Goal: Task Accomplishment & Management: Use online tool/utility

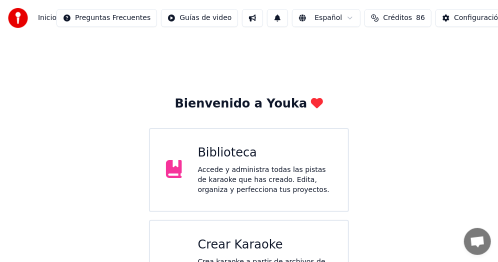
click at [262, 241] on div "Crear Karaoke" at bounding box center [265, 245] width 134 height 16
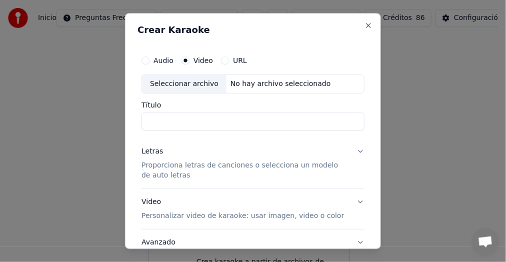
click at [237, 62] on label "URL" at bounding box center [240, 60] width 14 height 7
click at [229, 62] on button "URL" at bounding box center [225, 60] width 8 height 8
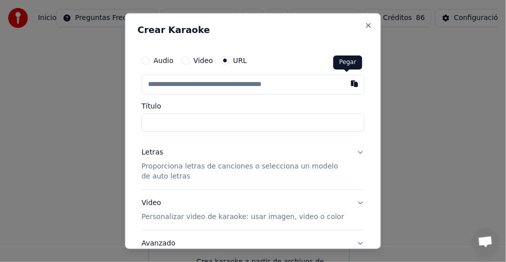
click at [346, 84] on button "button" at bounding box center [354, 83] width 20 height 18
type input "**********"
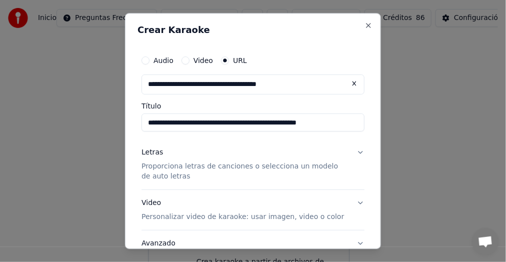
click at [349, 124] on input "**********" at bounding box center [252, 122] width 223 height 18
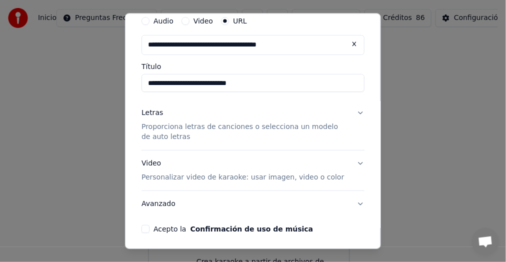
scroll to position [50, 0]
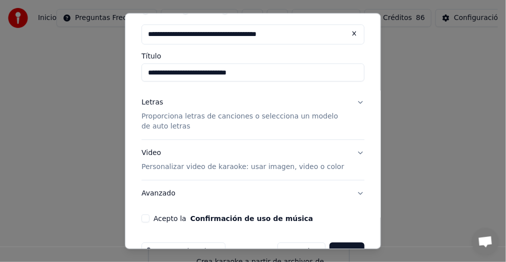
type input "**********"
click at [350, 100] on button "Letras Proporciona letras de canciones o selecciona un modelo de auto letras" at bounding box center [252, 114] width 223 height 50
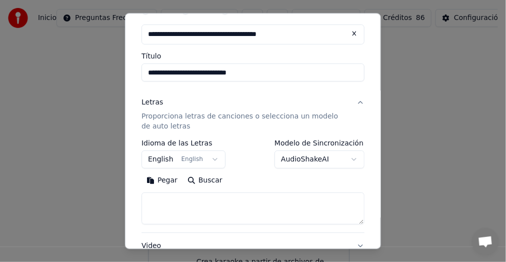
click at [210, 159] on button "English English" at bounding box center [183, 159] width 84 height 18
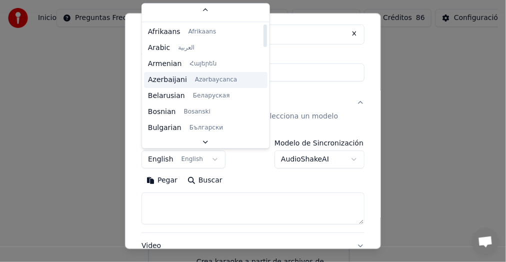
scroll to position [0, 0]
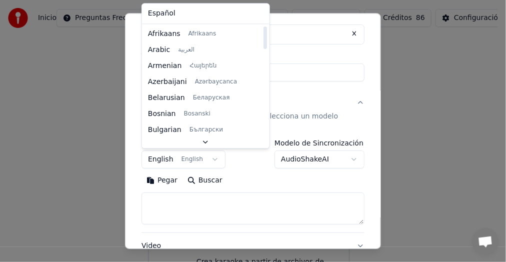
select select "**"
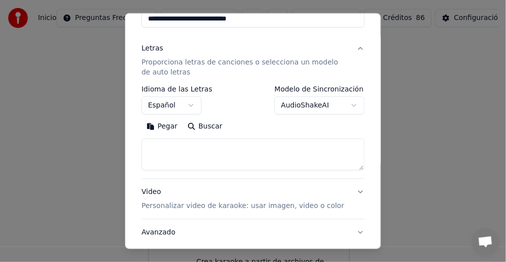
scroll to position [50, 0]
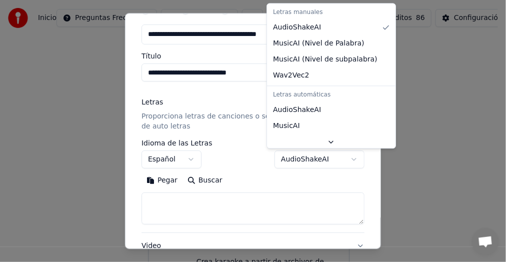
click at [348, 159] on body "**********" at bounding box center [249, 162] width 498 height 324
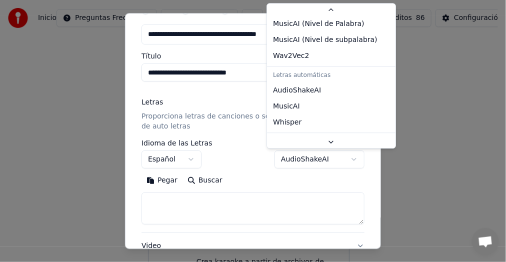
scroll to position [36, 0]
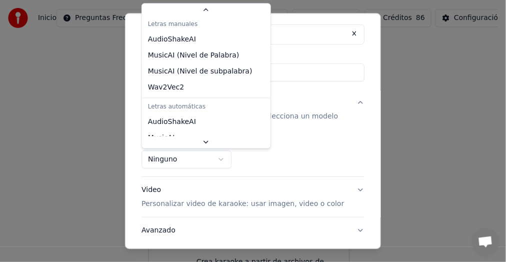
click at [220, 160] on body "**********" at bounding box center [249, 162] width 498 height 324
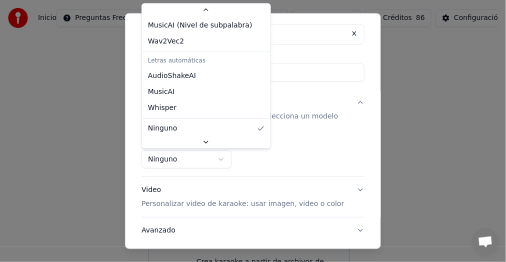
select select "*******"
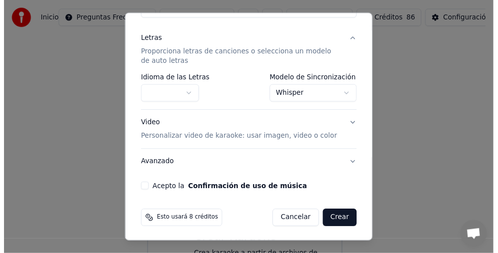
scroll to position [114, 0]
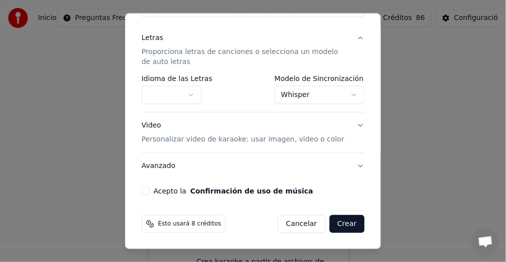
click at [141, 191] on div "**********" at bounding box center [252, 65] width 231 height 267
click at [145, 190] on button "Acepto la Confirmación de uso de música" at bounding box center [145, 191] width 8 height 8
click at [341, 224] on button "Crear" at bounding box center [346, 224] width 35 height 18
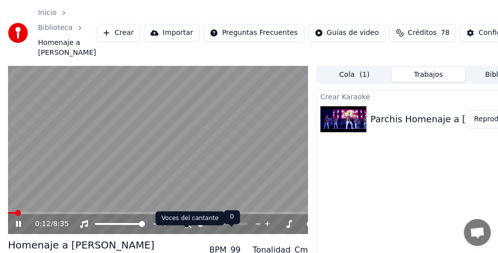
click at [182, 228] on icon at bounding box center [186, 224] width 10 height 8
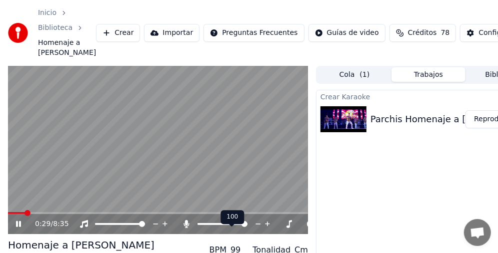
click at [184, 228] on icon at bounding box center [186, 224] width 10 height 8
click at [146, 155] on video at bounding box center [158, 150] width 300 height 169
click at [482, 128] on button "Reproducir" at bounding box center [492, 119] width 55 height 18
click at [108, 222] on video at bounding box center [158, 150] width 300 height 169
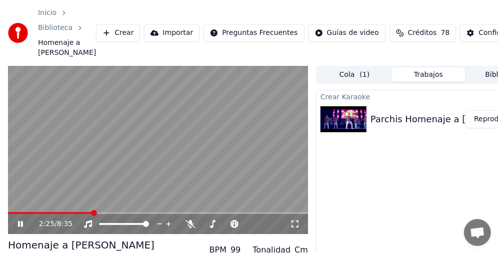
click at [97, 216] on span at bounding box center [94, 213] width 6 height 6
click at [348, 176] on div "Crear Karaoke Parchis Homenaje a [PERSON_NAME] Reproducir" at bounding box center [428, 197] width 225 height 215
click at [104, 144] on video at bounding box center [158, 150] width 300 height 169
click at [14, 224] on div "3:10 / 8:35" at bounding box center [158, 224] width 300 height 20
click at [481, 128] on button "Reproducir" at bounding box center [492, 119] width 55 height 18
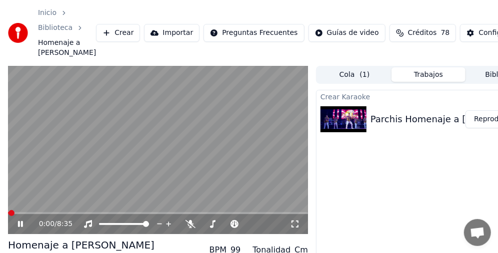
click at [161, 147] on video at bounding box center [158, 150] width 300 height 169
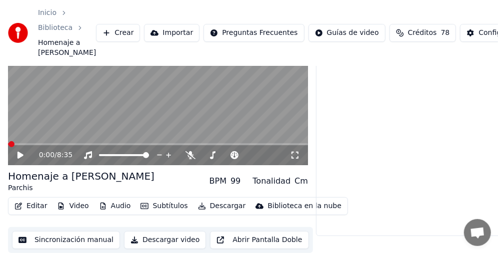
scroll to position [78, 0]
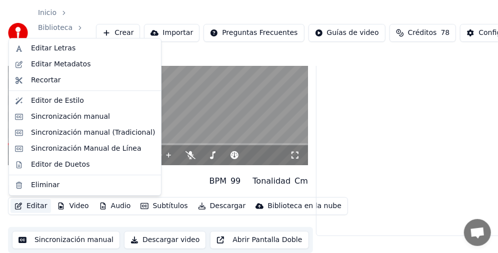
click at [32, 207] on button "Editar" at bounding box center [30, 206] width 40 height 14
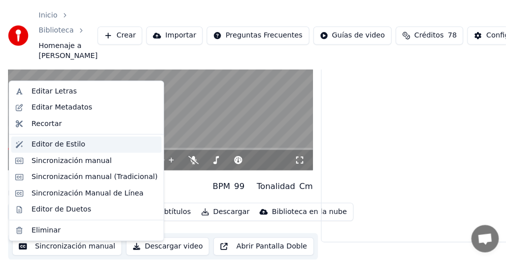
scroll to position [0, 0]
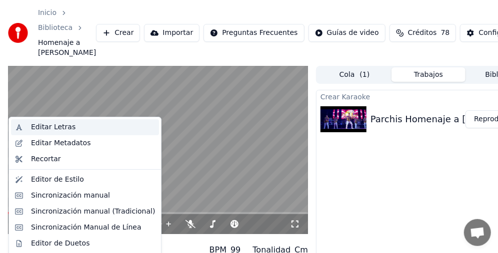
click at [62, 124] on div "Editar Letras" at bounding box center [53, 127] width 44 height 10
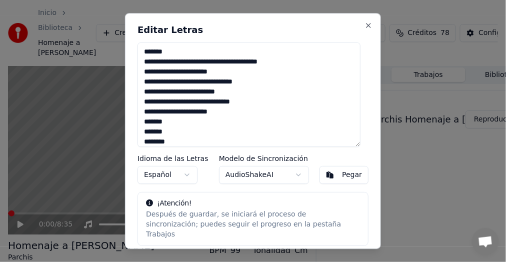
click at [182, 49] on textarea at bounding box center [248, 94] width 223 height 104
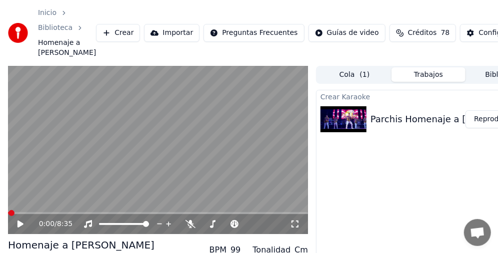
click at [18, 228] on icon at bounding box center [20, 224] width 6 height 7
click at [165, 150] on video at bounding box center [158, 150] width 300 height 169
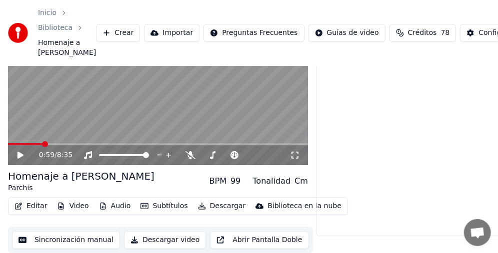
scroll to position [78, 0]
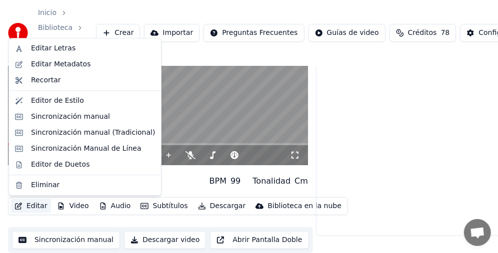
click at [36, 204] on button "Editar" at bounding box center [30, 206] width 40 height 14
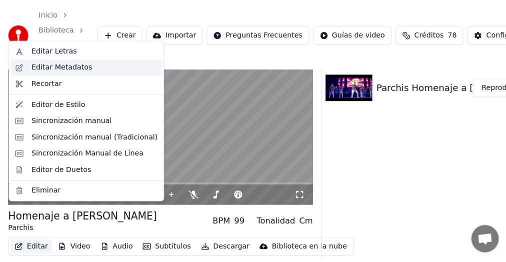
scroll to position [0, 0]
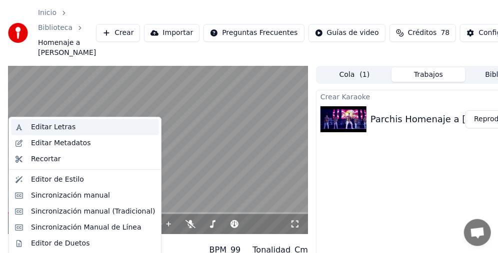
click at [60, 126] on div "Editar Letras" at bounding box center [53, 127] width 44 height 10
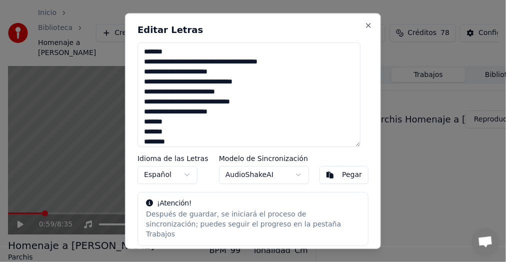
click at [202, 49] on textarea at bounding box center [248, 94] width 223 height 104
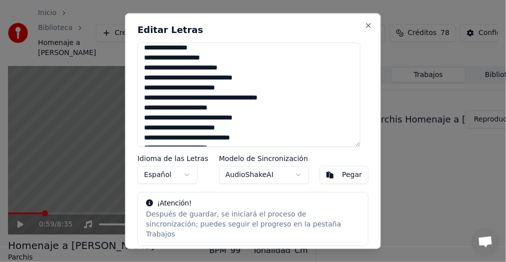
scroll to position [60, 0]
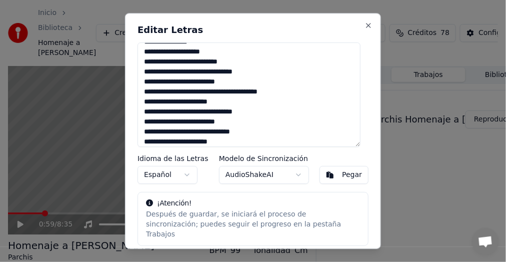
click at [179, 94] on textarea at bounding box center [248, 94] width 223 height 104
click at [216, 92] on textarea at bounding box center [248, 94] width 223 height 104
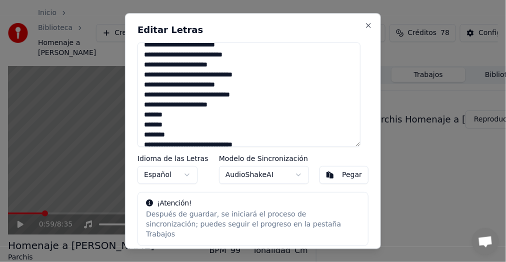
scroll to position [110, 0]
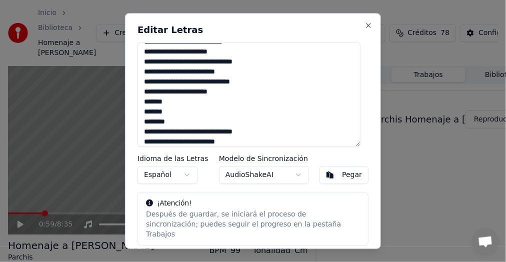
click at [217, 83] on textarea at bounding box center [248, 94] width 223 height 104
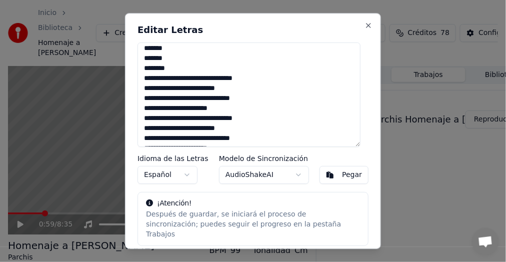
scroll to position [170, 0]
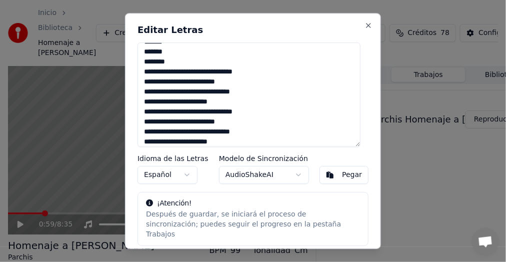
click at [274, 112] on textarea at bounding box center [248, 94] width 223 height 104
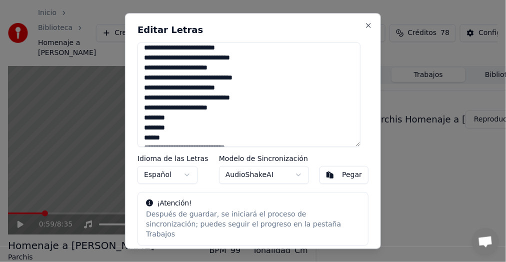
scroll to position [220, 0]
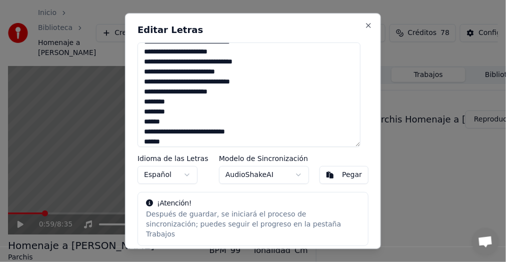
click at [261, 84] on textarea at bounding box center [248, 94] width 223 height 104
click at [239, 91] on textarea at bounding box center [248, 94] width 223 height 104
drag, startPoint x: 176, startPoint y: 104, endPoint x: 137, endPoint y: 110, distance: 39.9
click at [137, 110] on div "Editar Letras Idioma de las Letras Español Modelo de Sincronización AudioShakeA…" at bounding box center [253, 131] width 256 height 236
drag, startPoint x: 171, startPoint y: 112, endPoint x: 139, endPoint y: 105, distance: 32.9
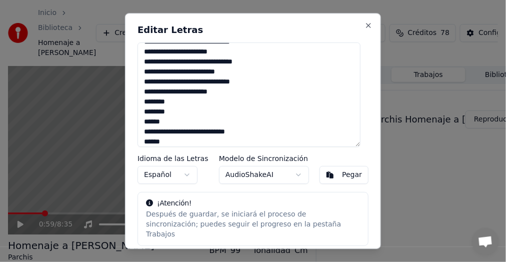
click at [139, 105] on textarea at bounding box center [248, 94] width 223 height 104
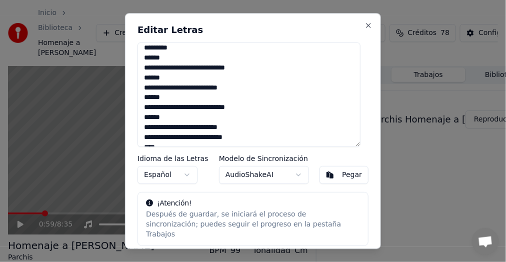
click at [190, 81] on textarea at bounding box center [248, 94] width 223 height 104
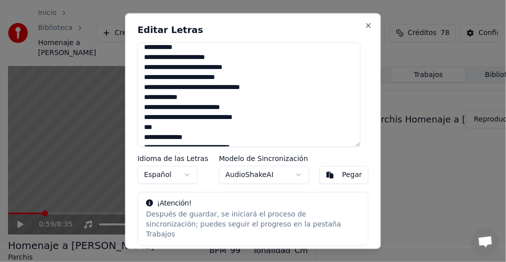
scroll to position [800, 0]
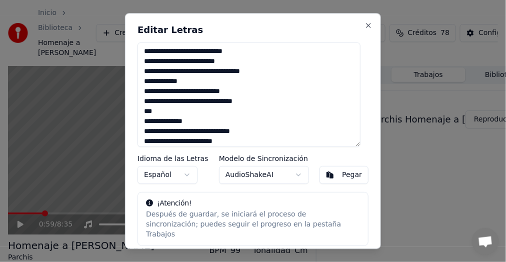
click at [145, 120] on textarea at bounding box center [248, 94] width 223 height 104
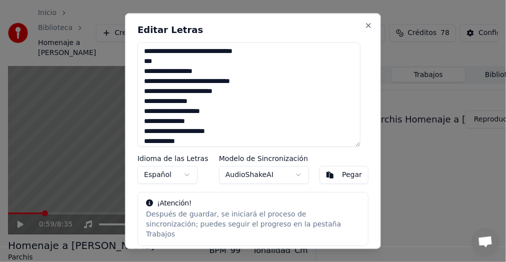
scroll to position [900, 0]
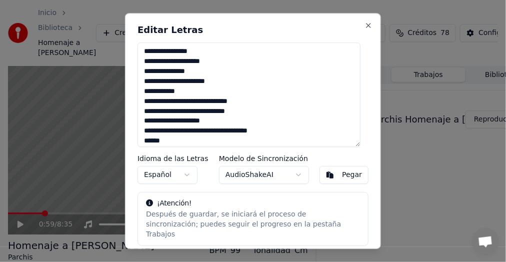
click at [158, 101] on textarea at bounding box center [248, 94] width 223 height 104
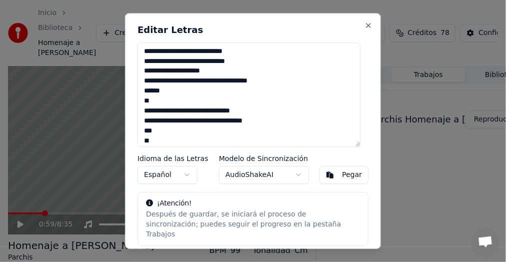
scroll to position [1000, 0]
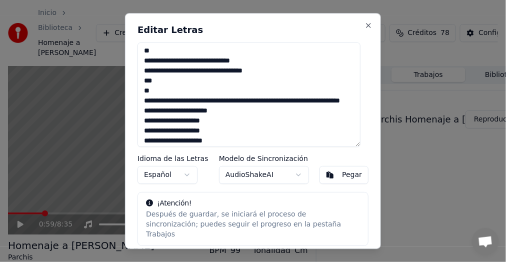
click at [257, 102] on textarea at bounding box center [248, 94] width 223 height 104
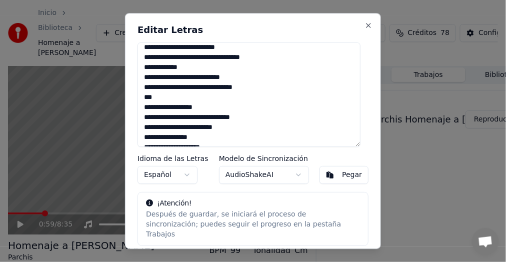
scroll to position [834, 0]
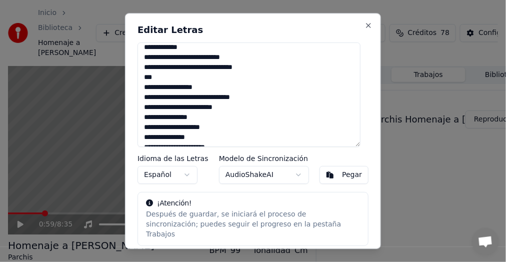
click at [158, 89] on textarea at bounding box center [248, 94] width 223 height 104
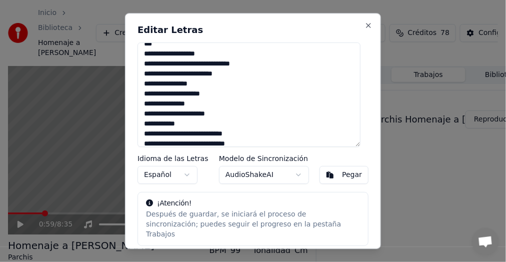
scroll to position [884, 0]
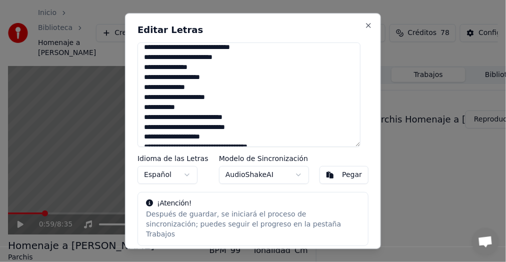
click at [211, 67] on textarea at bounding box center [248, 94] width 223 height 104
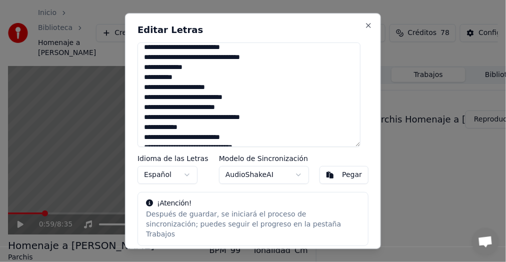
scroll to position [724, 0]
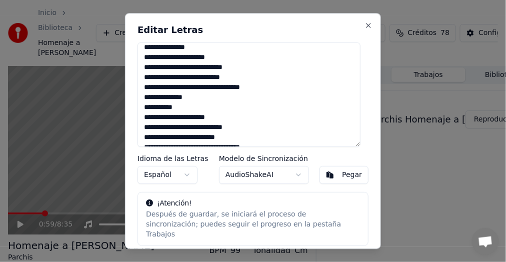
click at [212, 99] on textarea at bounding box center [248, 94] width 223 height 104
click at [189, 108] on textarea at bounding box center [248, 94] width 223 height 104
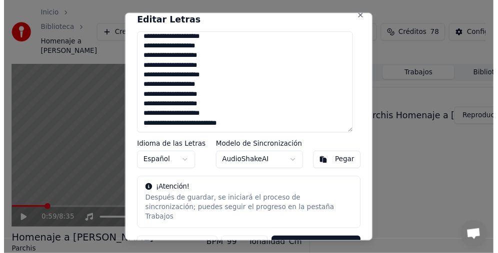
scroll to position [25, 0]
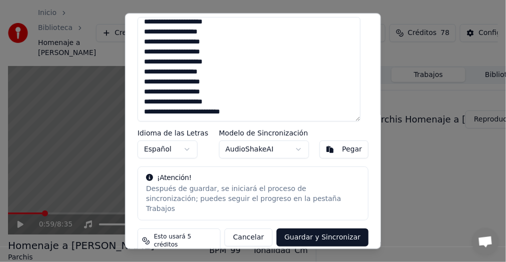
type textarea "**********"
click at [319, 229] on button "Guardar y Sincronizar" at bounding box center [322, 238] width 92 height 18
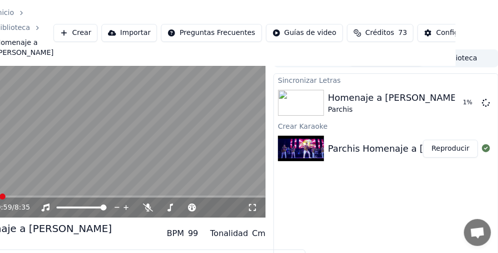
scroll to position [0, 42]
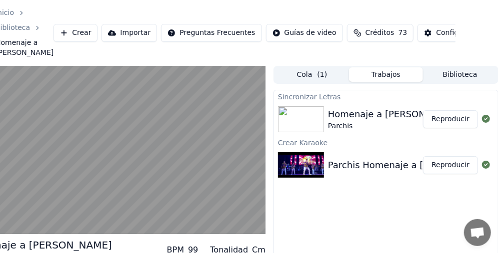
click at [451, 128] on button "Reproducir" at bounding box center [450, 119] width 55 height 18
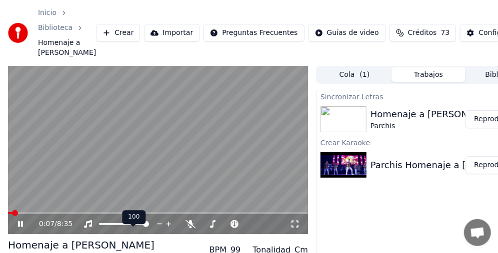
click at [148, 227] on span at bounding box center [146, 224] width 6 height 6
click at [130, 227] on span at bounding box center [130, 224] width 6 height 6
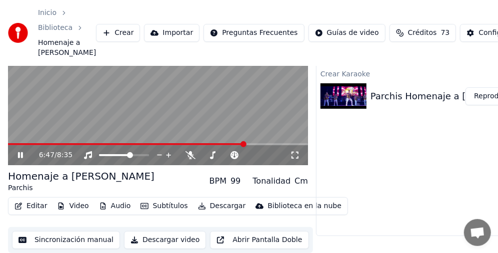
scroll to position [78, 0]
click at [210, 208] on button "Descargar" at bounding box center [222, 206] width 56 height 14
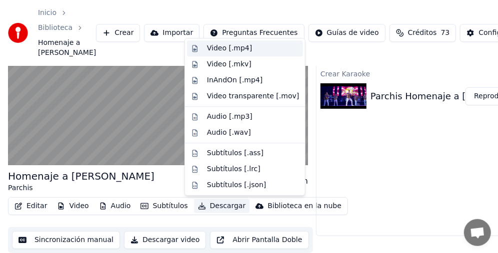
click at [239, 48] on div "Video [.mp4]" at bounding box center [229, 48] width 45 height 10
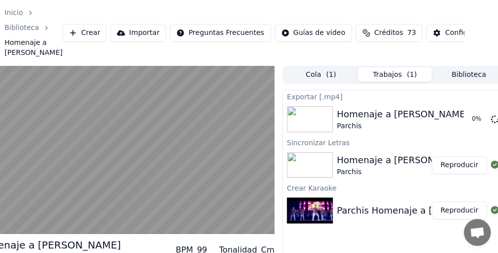
scroll to position [0, 42]
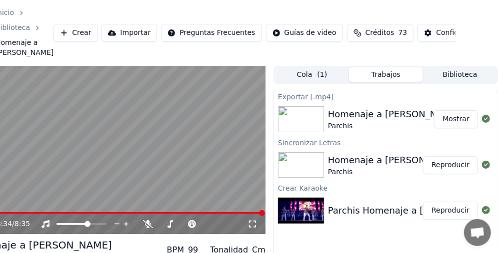
click at [458, 128] on button "Mostrar" at bounding box center [456, 119] width 44 height 18
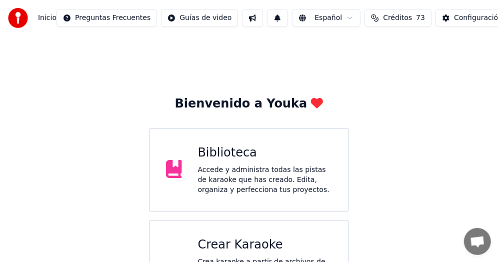
click at [227, 242] on div "Crear Karaoke" at bounding box center [265, 245] width 134 height 16
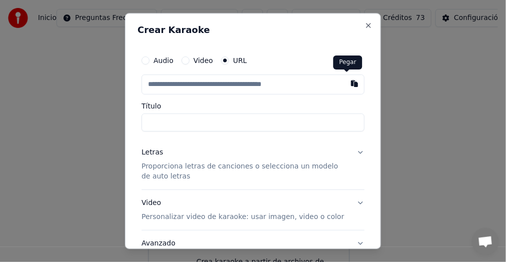
click at [347, 84] on button "button" at bounding box center [354, 83] width 20 height 18
type input "**********"
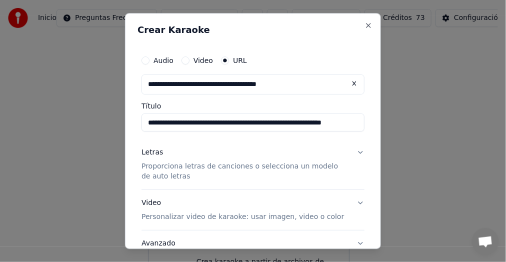
click at [206, 122] on input "**********" at bounding box center [252, 122] width 223 height 18
type input "**********"
click button at bounding box center [354, 83] width 20 height 18
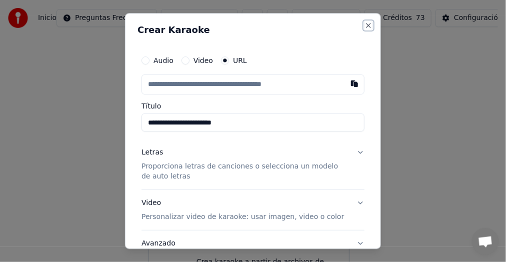
click at [364, 23] on button "Close" at bounding box center [368, 25] width 8 height 8
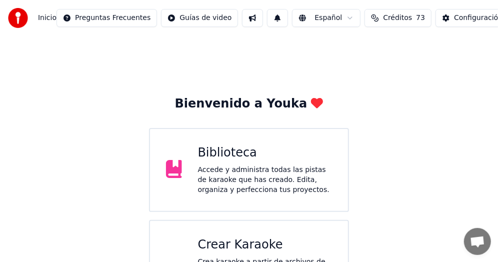
click at [261, 244] on div "Crear Karaoke" at bounding box center [265, 245] width 134 height 16
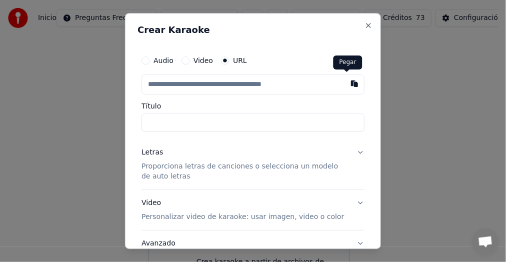
click at [348, 85] on button "button" at bounding box center [354, 83] width 20 height 18
type input "**********"
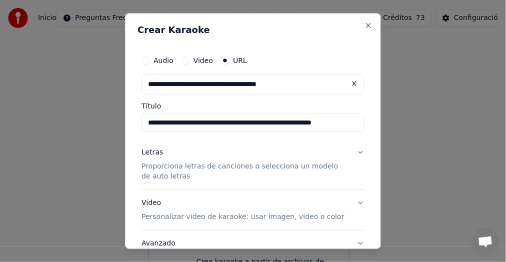
type input "**********"
click at [364, 22] on button "Close" at bounding box center [368, 25] width 8 height 8
